Goal: Information Seeking & Learning: Compare options

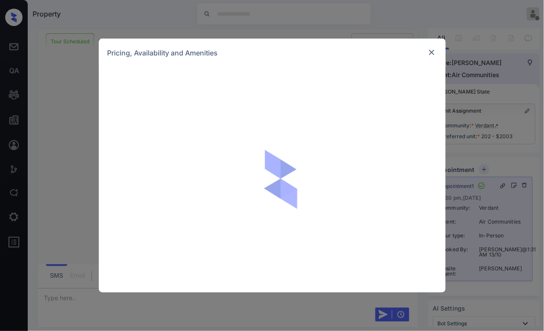
scroll to position [1901, 0]
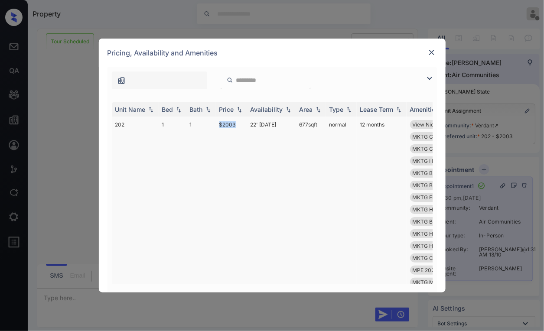
drag, startPoint x: 240, startPoint y: 123, endPoint x: 211, endPoint y: 123, distance: 29.0
click at [211, 123] on tr "202 1 1 $2003 22' [DATE] 677 sqft normal 12 months View Nice Location Premiu...…" at bounding box center [338, 270] width 453 height 307
copy tr "$2003"
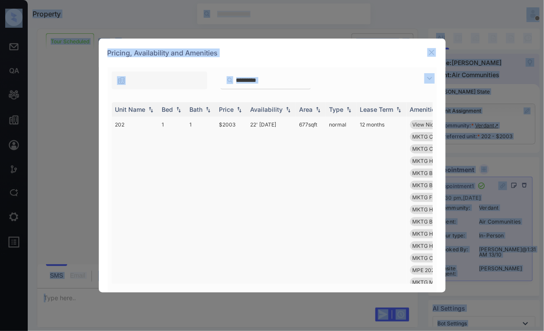
click at [246, 149] on td "$2003" at bounding box center [231, 270] width 31 height 307
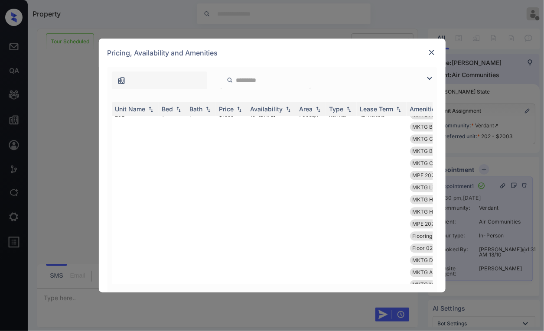
scroll to position [1540, 0]
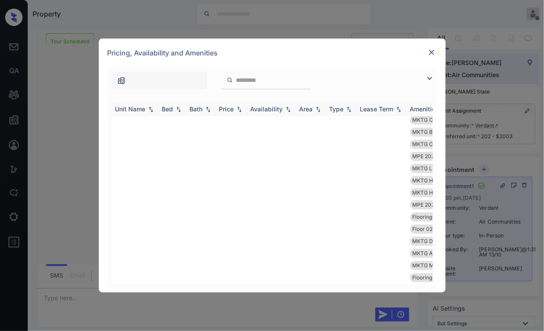
click at [241, 111] on img at bounding box center [239, 110] width 9 height 6
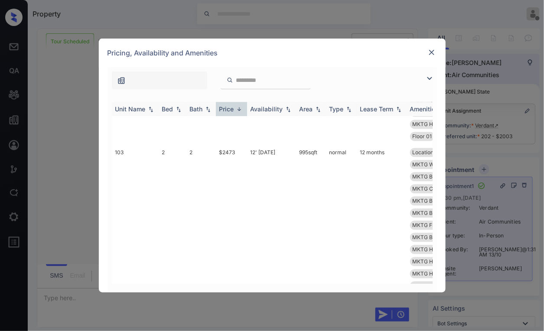
scroll to position [2315, 0]
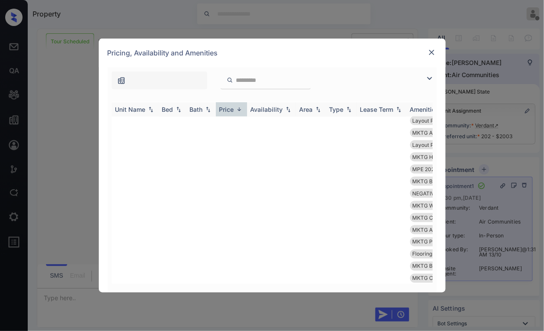
click at [241, 111] on img at bounding box center [239, 109] width 9 height 6
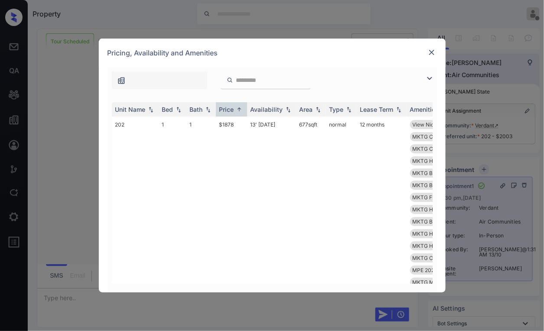
click at [432, 53] on img at bounding box center [431, 52] width 9 height 9
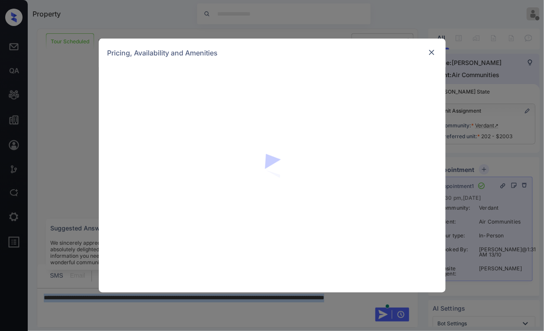
scroll to position [1901, 0]
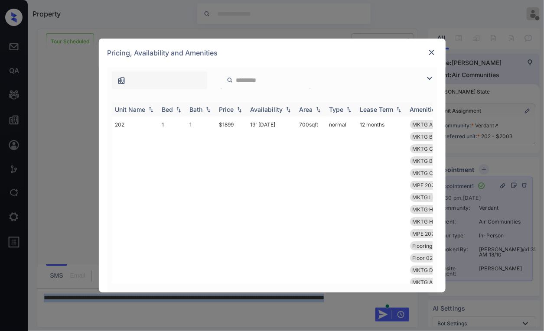
click at [237, 112] on img at bounding box center [239, 110] width 9 height 6
click at [239, 108] on img at bounding box center [239, 109] width 9 height 6
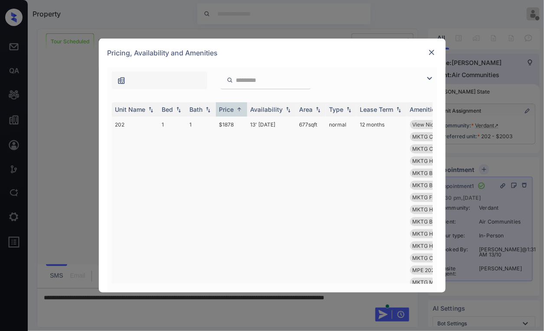
click at [220, 120] on td "$1878" at bounding box center [231, 270] width 31 height 307
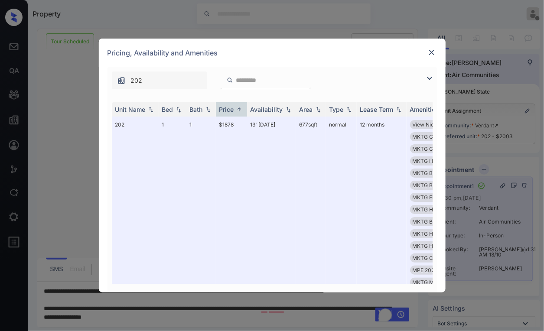
click at [177, 302] on div "**********" at bounding box center [272, 165] width 544 height 331
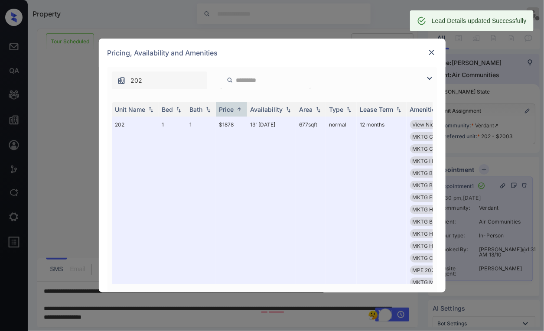
click at [432, 56] on img at bounding box center [431, 52] width 9 height 9
